Goal: Task Accomplishment & Management: Complete application form

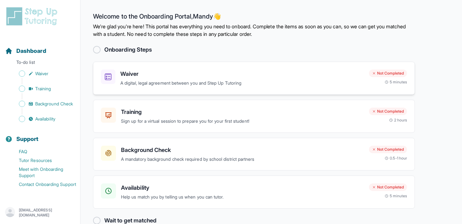
click at [269, 79] on p "A digital, legal agreement between you and Step Up Tutoring" at bounding box center [241, 82] width 243 height 7
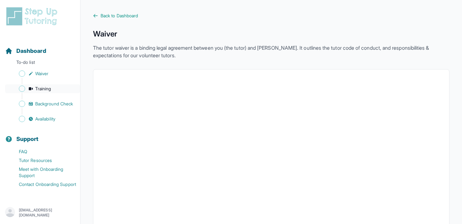
click at [48, 89] on span "Training" at bounding box center [43, 88] width 16 height 6
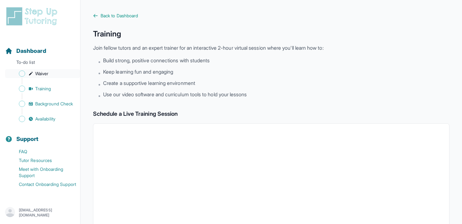
click at [50, 73] on link "Waiver" at bounding box center [42, 73] width 75 height 9
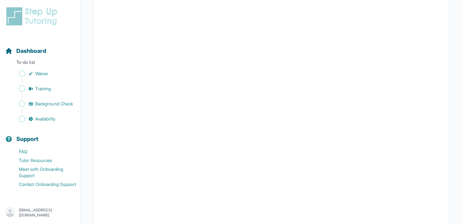
scroll to position [871, 0]
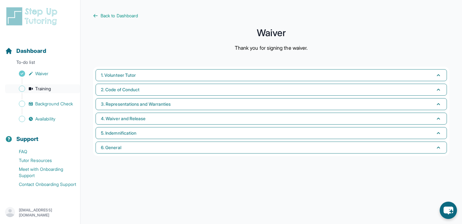
click at [43, 87] on span "Training" at bounding box center [43, 88] width 16 height 6
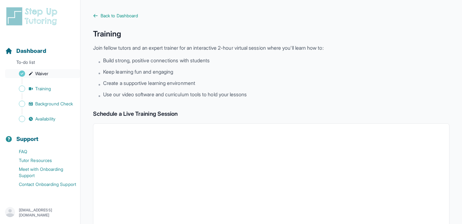
click at [46, 76] on span "Waiver" at bounding box center [41, 73] width 13 height 6
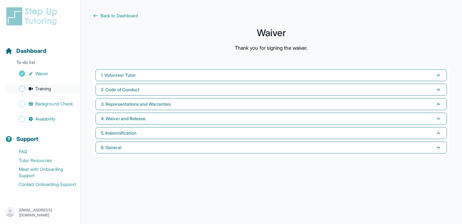
click at [47, 86] on span "Training" at bounding box center [43, 88] width 16 height 6
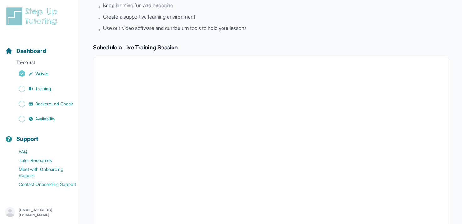
scroll to position [219, 0]
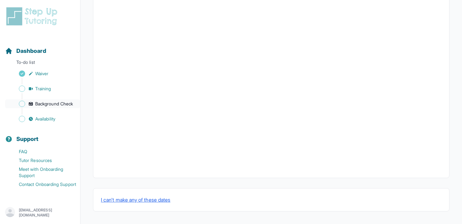
click at [48, 101] on span "Background Check" at bounding box center [54, 104] width 38 height 6
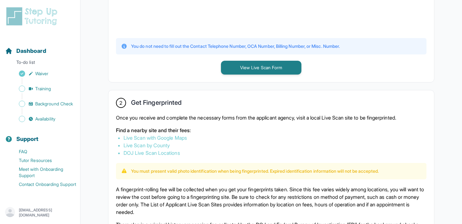
scroll to position [265, 0]
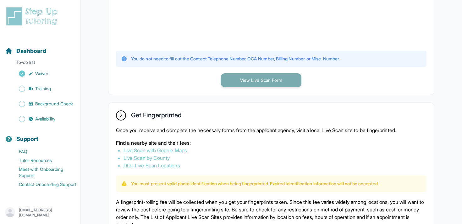
click at [265, 80] on button "View Live Scan Form" at bounding box center [261, 80] width 80 height 14
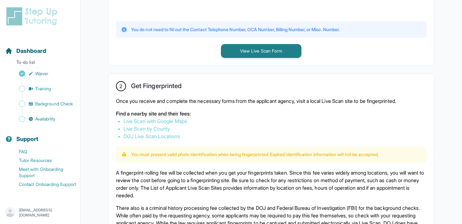
scroll to position [296, 0]
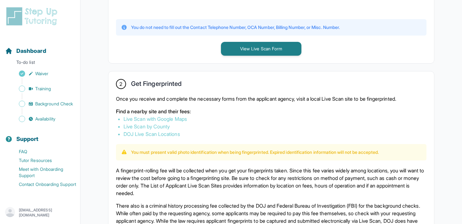
click at [182, 117] on link "Live Scan with Google Maps" at bounding box center [154, 119] width 63 height 6
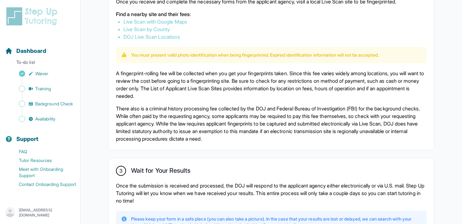
scroll to position [454, 0]
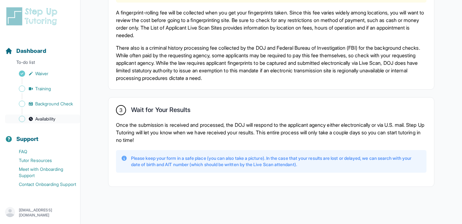
click at [45, 122] on link "Availability" at bounding box center [42, 118] width 75 height 9
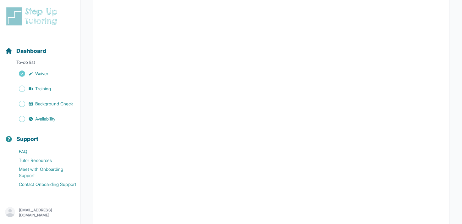
scroll to position [141, 0]
click at [55, 101] on span "Background Check" at bounding box center [54, 104] width 38 height 6
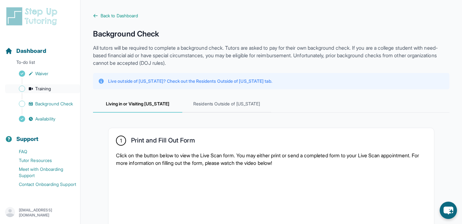
click at [53, 87] on link "Training" at bounding box center [42, 88] width 75 height 9
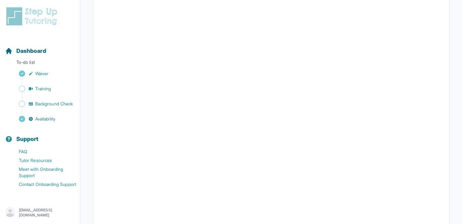
scroll to position [145, 0]
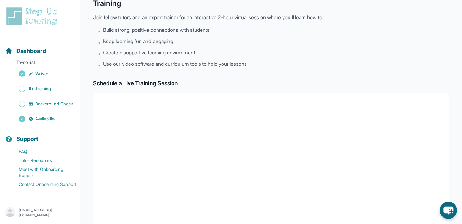
scroll to position [35, 0]
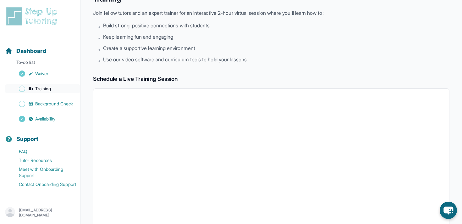
click at [42, 87] on span "Training" at bounding box center [43, 88] width 16 height 6
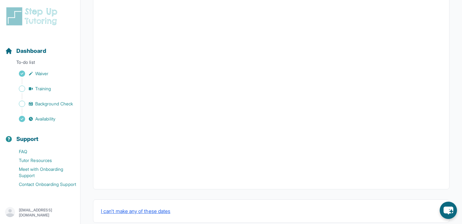
scroll to position [212, 0]
click at [43, 103] on span "Background Check" at bounding box center [54, 104] width 38 height 6
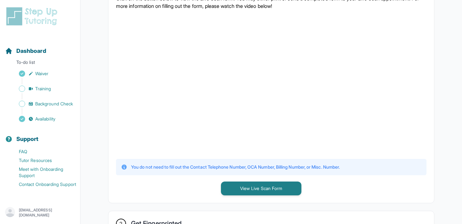
scroll to position [129, 0]
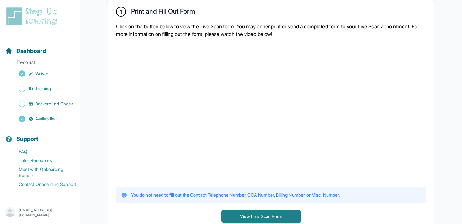
click at [368, 130] on div at bounding box center [271, 112] width 310 height 138
click at [211, 207] on div "1 Print and Fill Out Form Click on the button below to view the Live Scan form.…" at bounding box center [270, 115] width 325 height 232
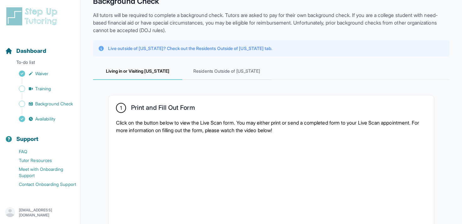
scroll to position [0, 0]
